Goal: Transaction & Acquisition: Subscribe to service/newsletter

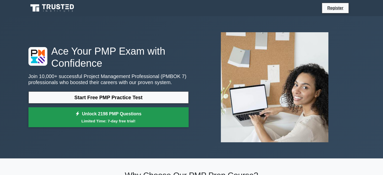
click at [127, 119] on small "Limited Time: 7-day free trial!" at bounding box center [109, 121] width 148 height 6
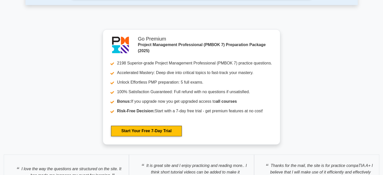
scroll to position [893, 0]
